Goal: Navigation & Orientation: Find specific page/section

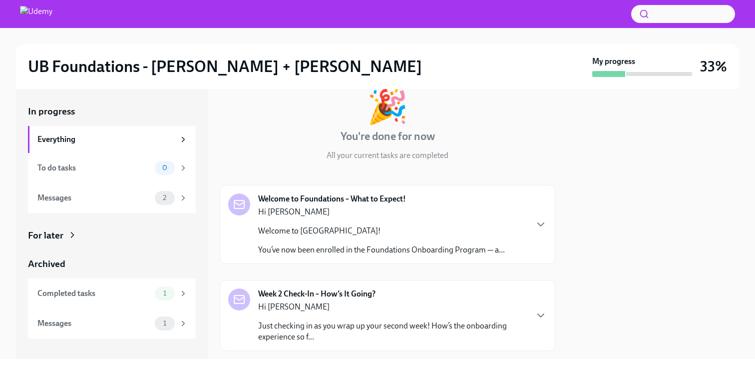
scroll to position [52, 0]
click at [182, 143] on div "Everything" at bounding box center [112, 139] width 150 height 11
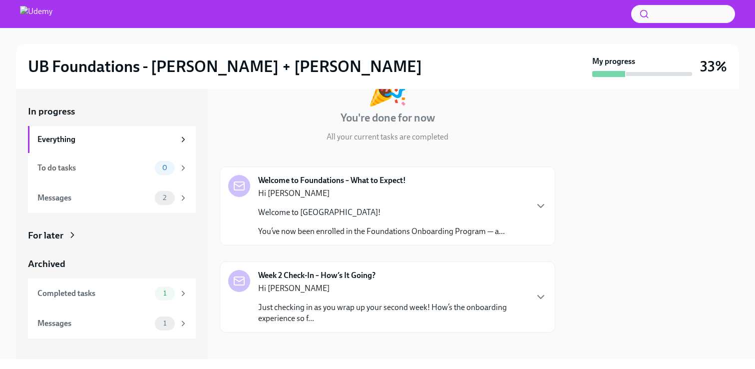
scroll to position [75, 0]
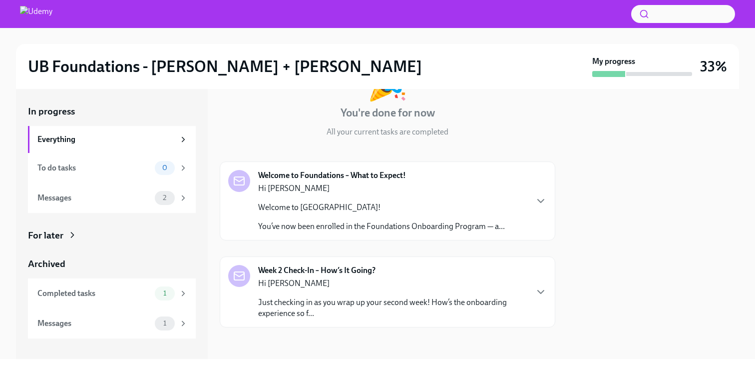
click at [320, 297] on p "Just checking in as you wrap up your second week! How’s the onboarding experien…" at bounding box center [392, 308] width 269 height 22
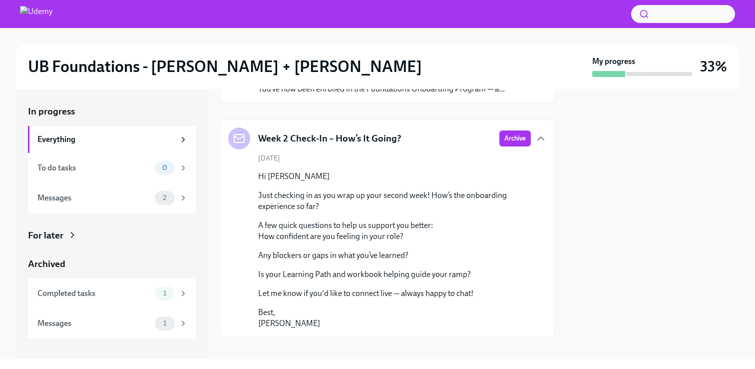
scroll to position [223, 0]
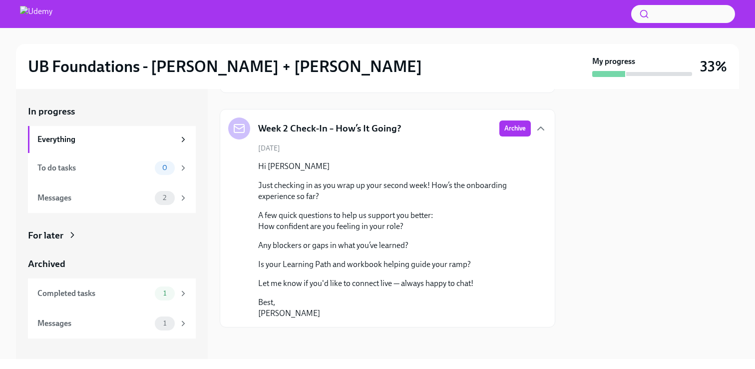
click at [135, 236] on div "For later" at bounding box center [112, 235] width 168 height 13
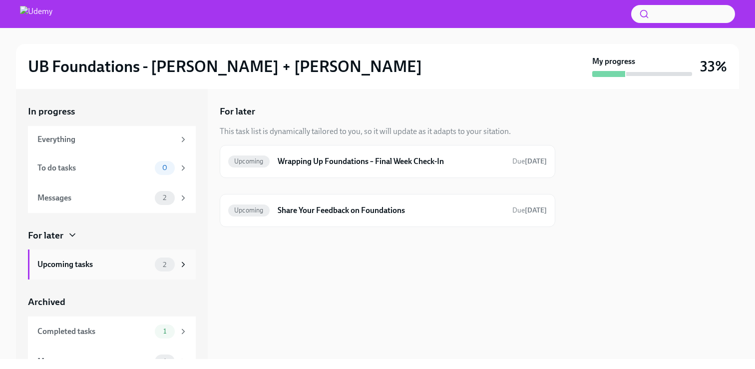
click at [124, 267] on div "Upcoming tasks" at bounding box center [93, 264] width 113 height 11
click at [173, 169] on div "0" at bounding box center [165, 168] width 20 height 14
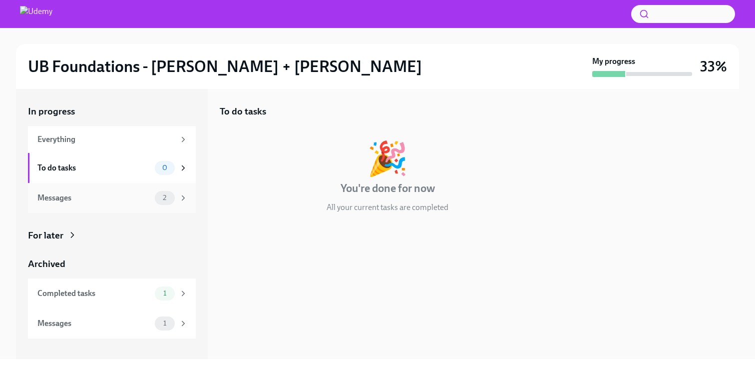
click at [157, 202] on div "2" at bounding box center [165, 198] width 20 height 14
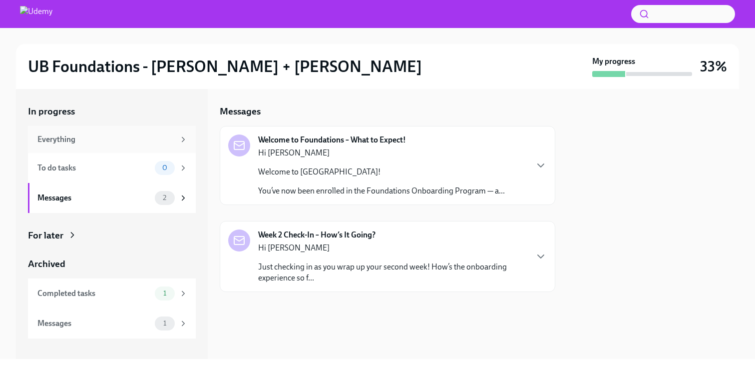
click at [169, 135] on div "Everything" at bounding box center [105, 139] width 137 height 11
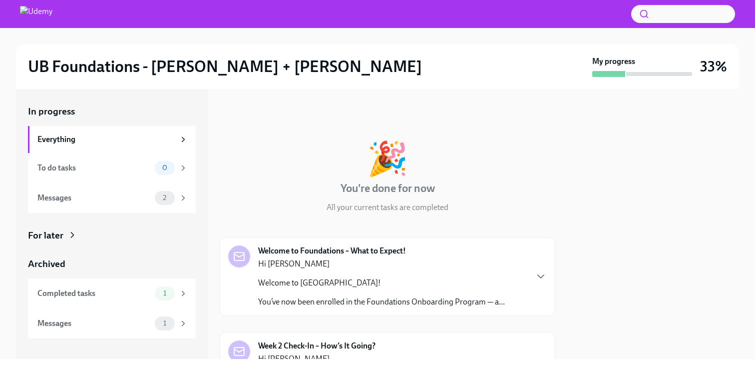
scroll to position [75, 0]
